Goal: Information Seeking & Learning: Learn about a topic

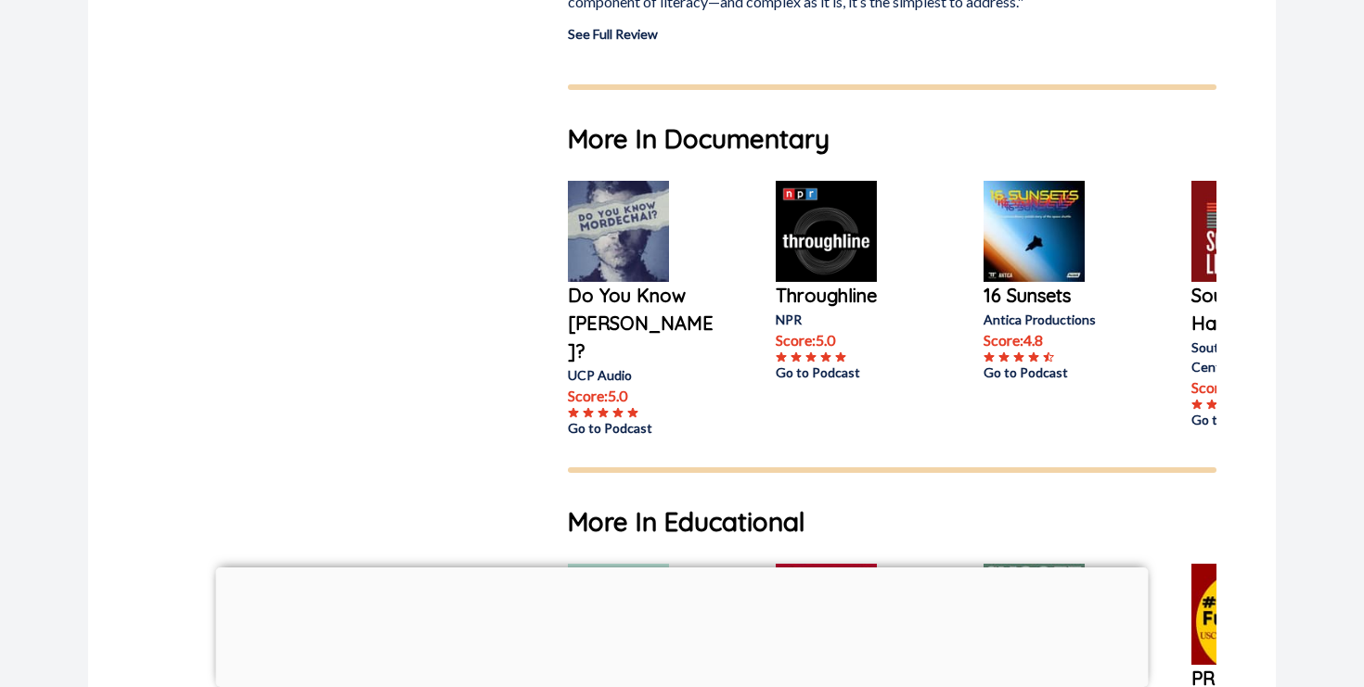
scroll to position [1789, 0]
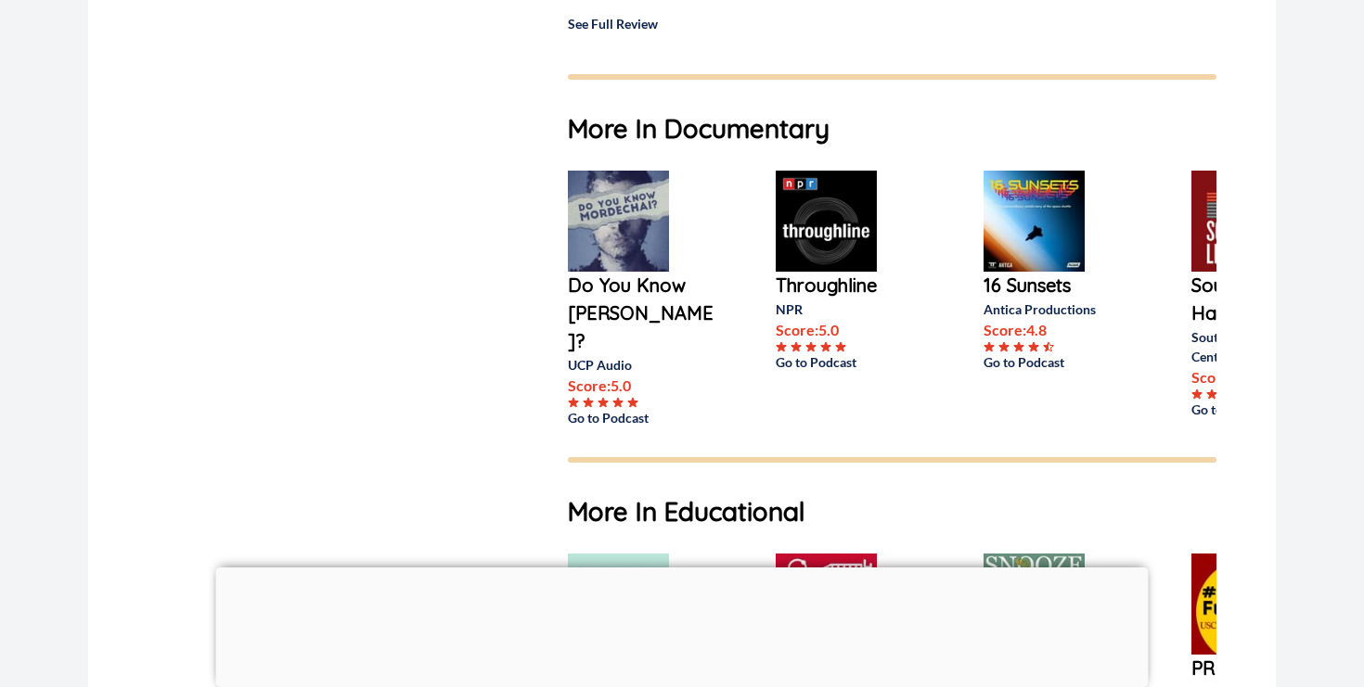
click at [630, 21] on link "See Full Review" at bounding box center [613, 24] width 90 height 16
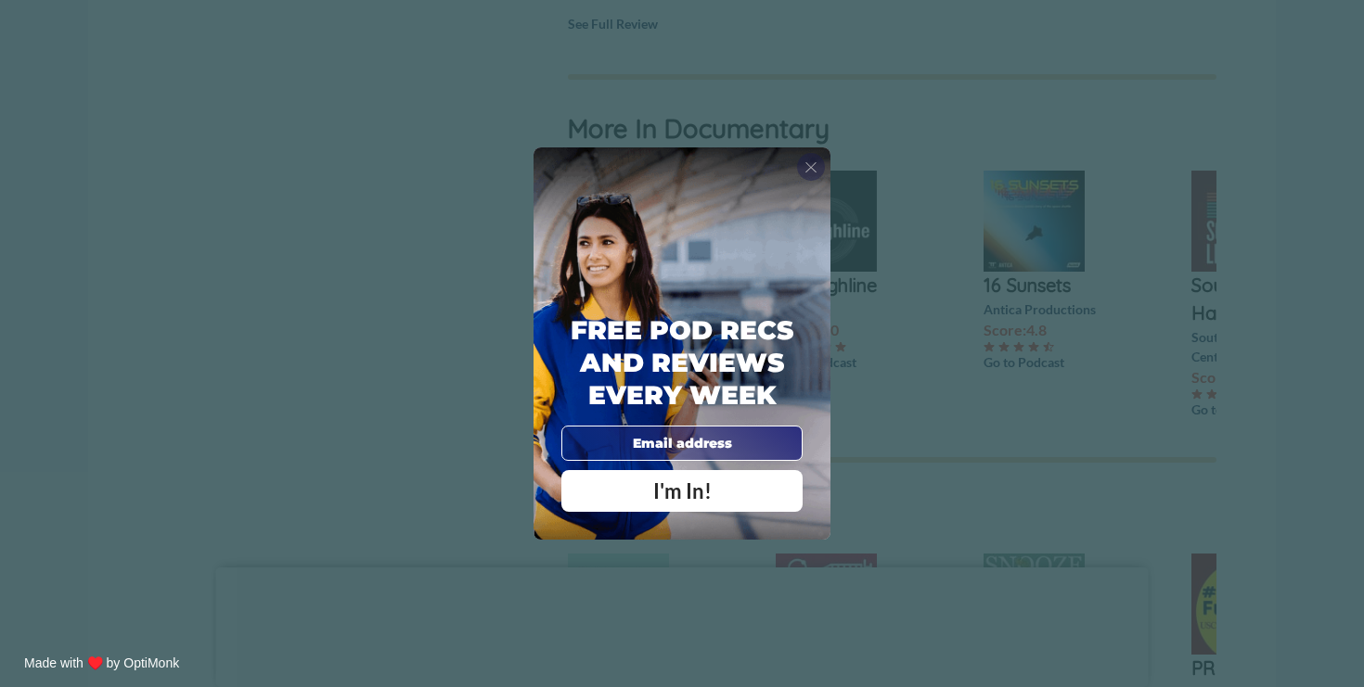
click at [813, 160] on span "X" at bounding box center [810, 167] width 13 height 19
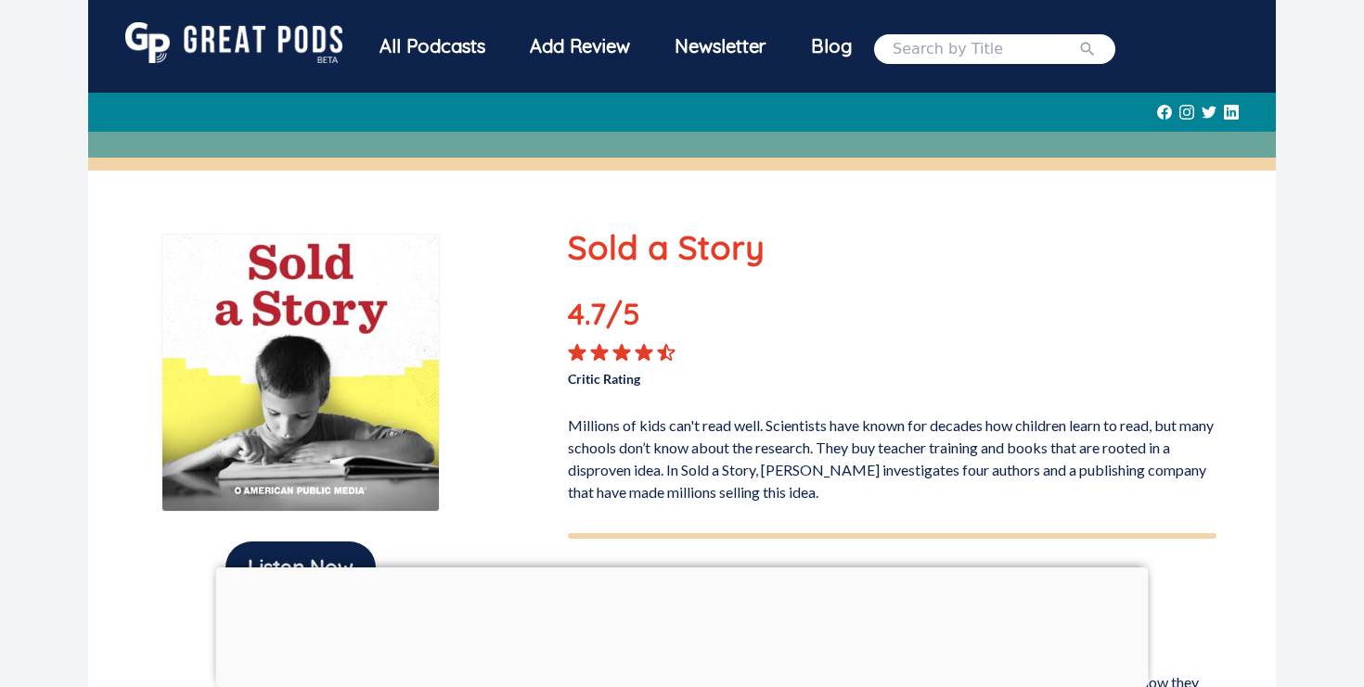
scroll to position [0, 0]
click at [378, 353] on img at bounding box center [300, 373] width 278 height 278
click at [316, 308] on img at bounding box center [300, 373] width 278 height 278
click at [175, 238] on img at bounding box center [300, 373] width 278 height 278
